Goal: Task Accomplishment & Management: Use online tool/utility

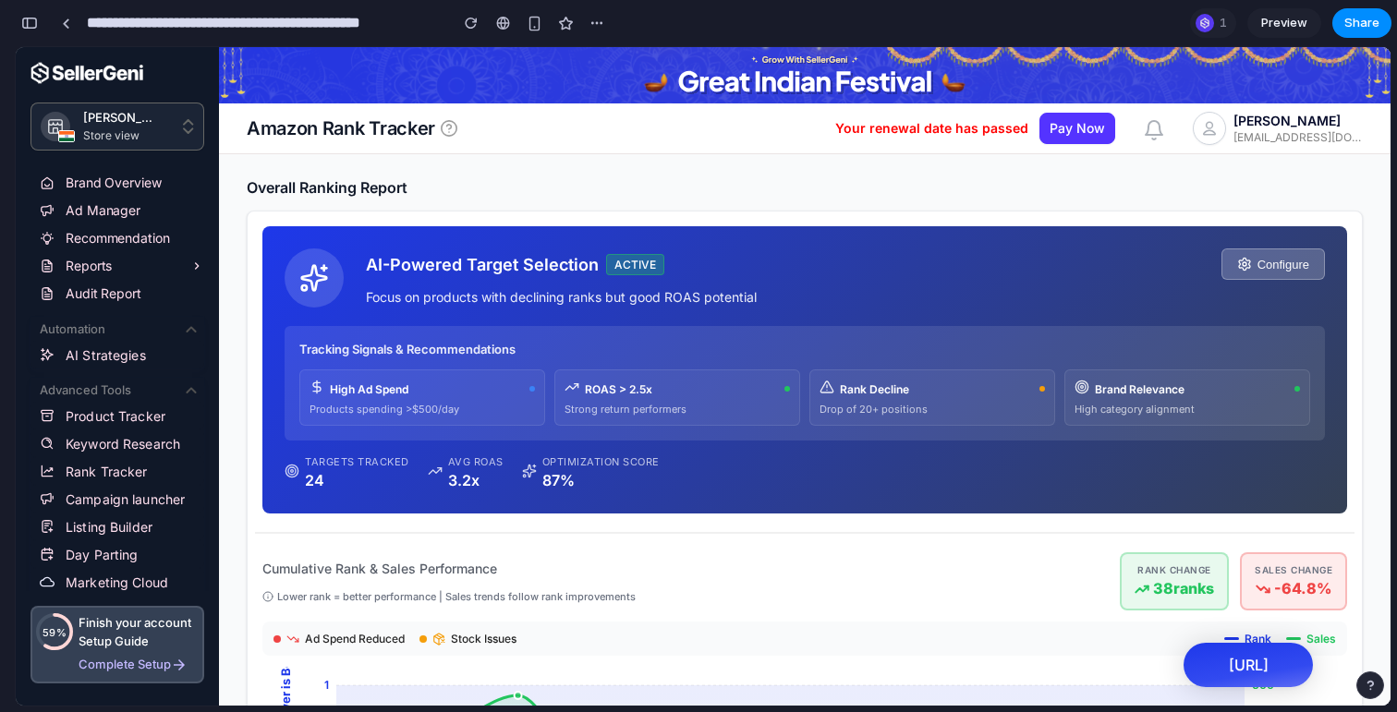
click at [1275, 27] on span "Preview" at bounding box center [1284, 23] width 46 height 18
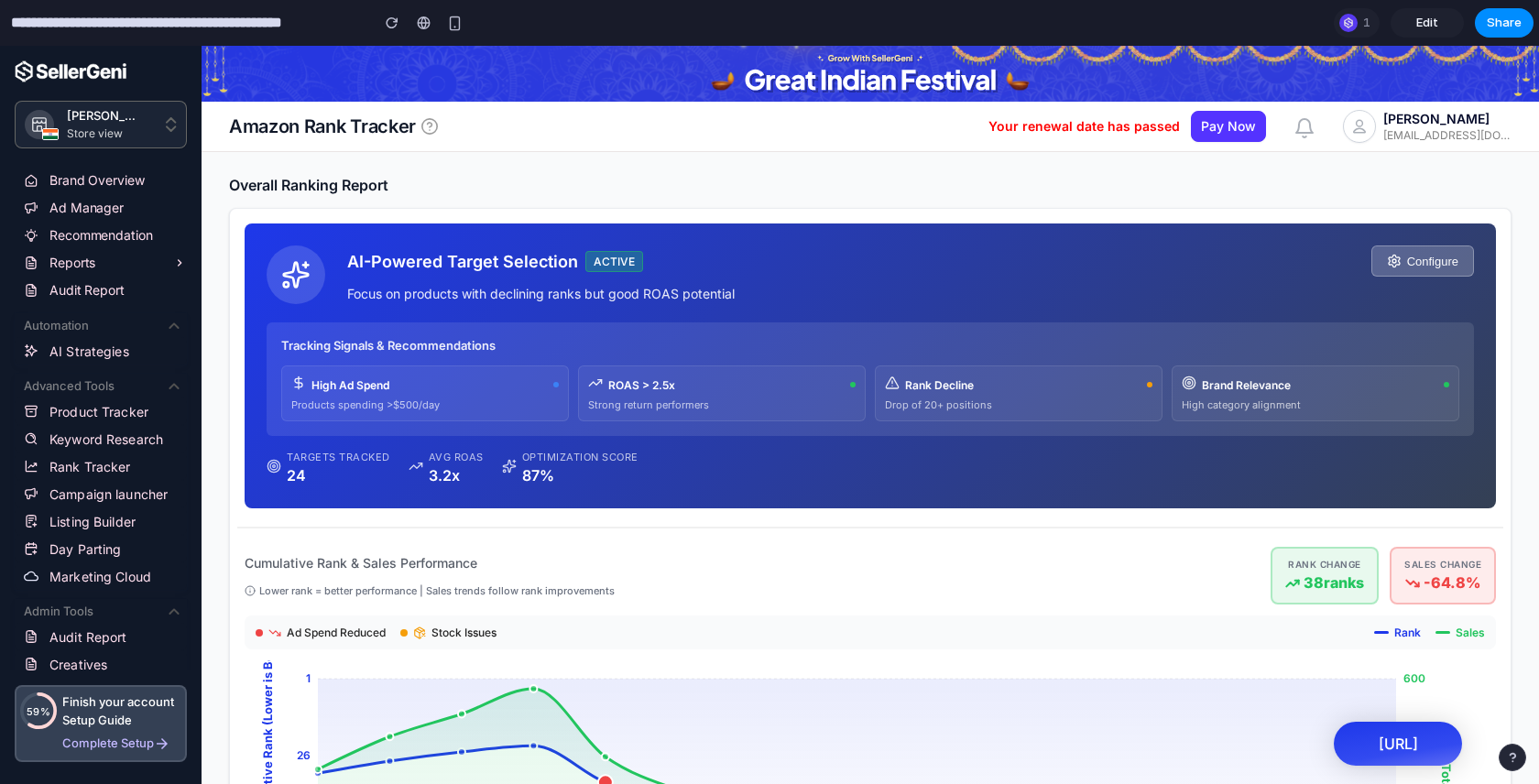
click at [1384, 263] on button "Configure" at bounding box center [1422, 261] width 102 height 31
click at [1384, 19] on span "Edit" at bounding box center [1427, 23] width 22 height 18
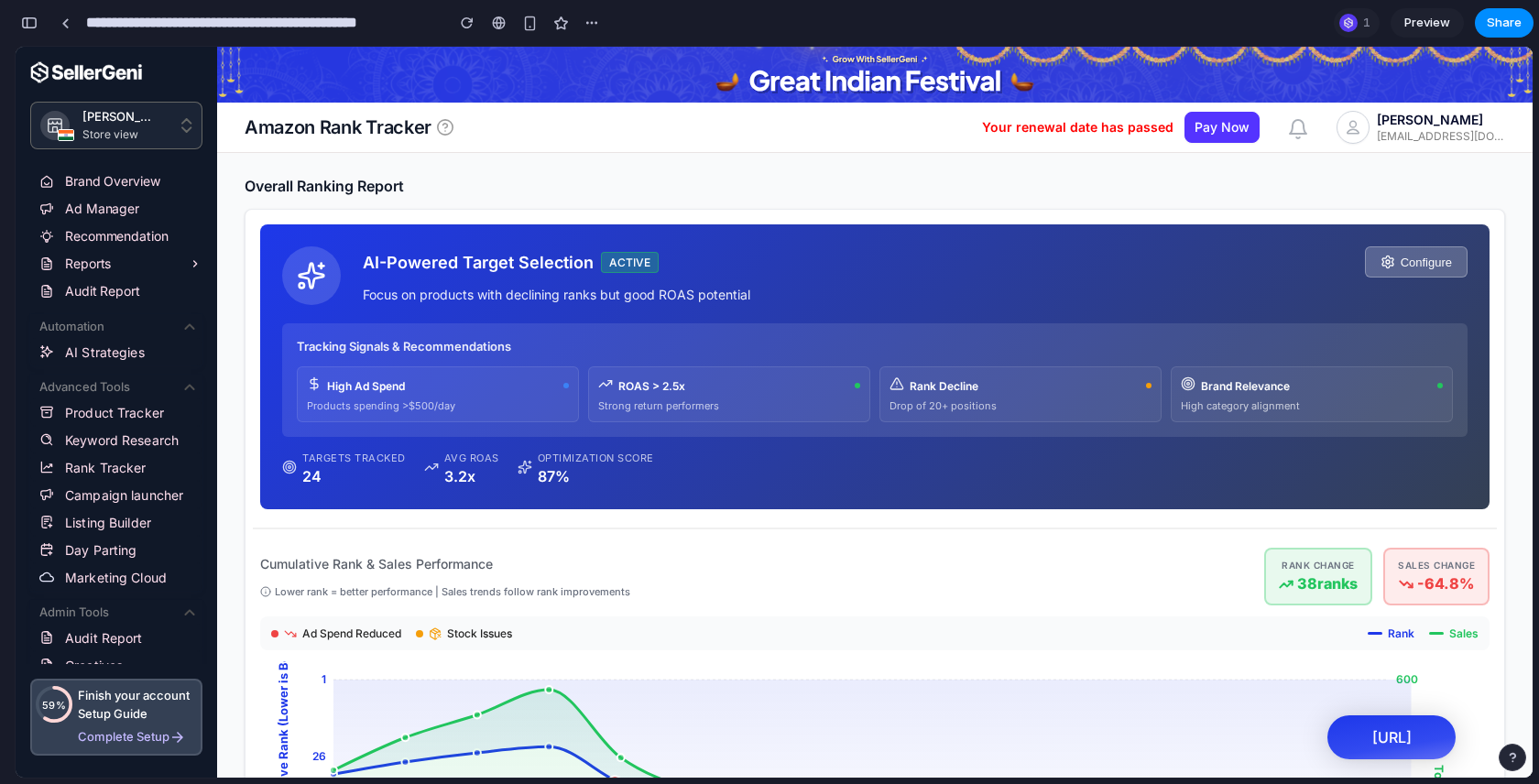
scroll to position [5213, 0]
click at [73, 24] on link at bounding box center [65, 23] width 28 height 28
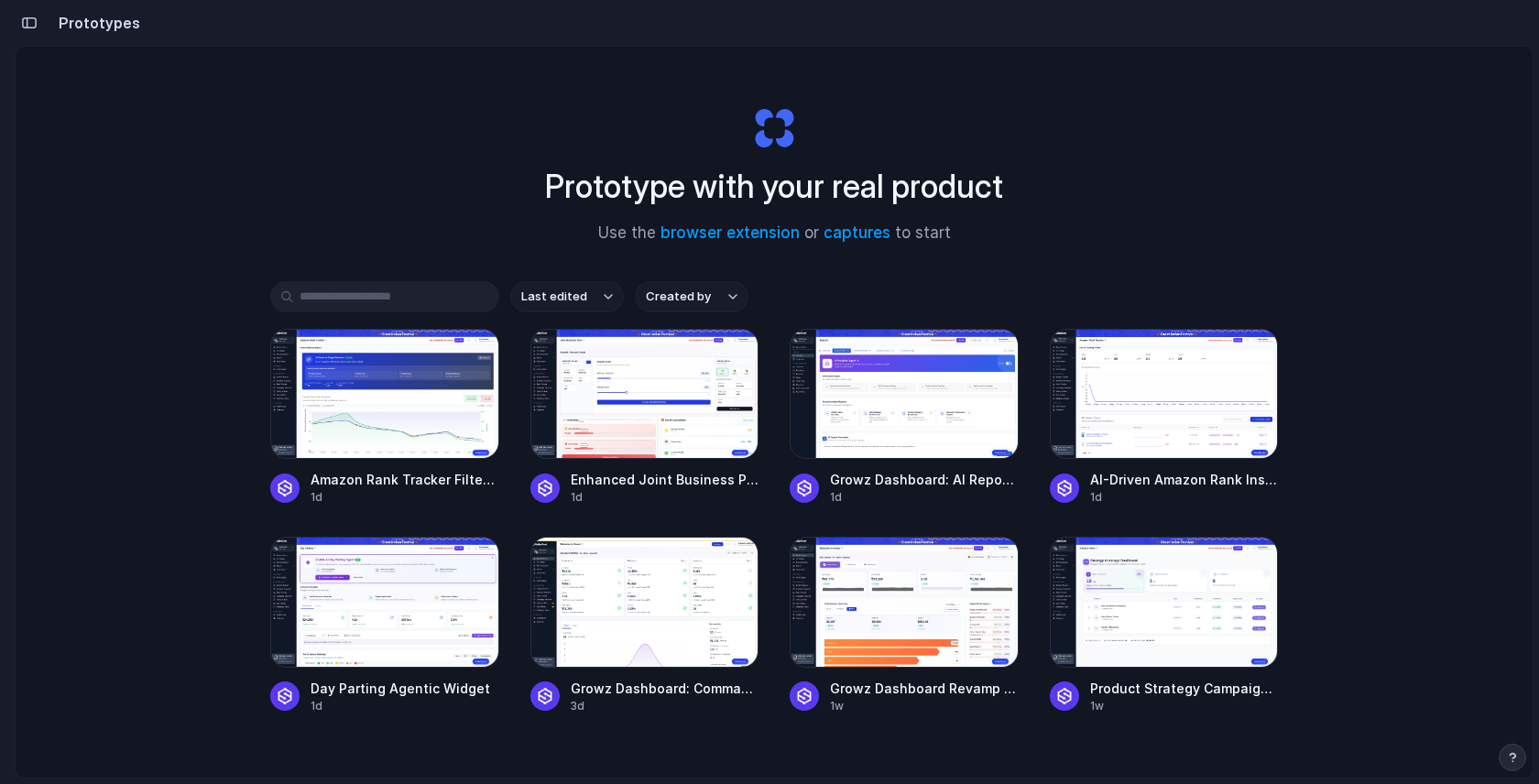
click at [381, 169] on div "Prototype with your real product Use the browser extension or captures to start…" at bounding box center [774, 460] width 1517 height 828
